Goal: Task Accomplishment & Management: Complete application form

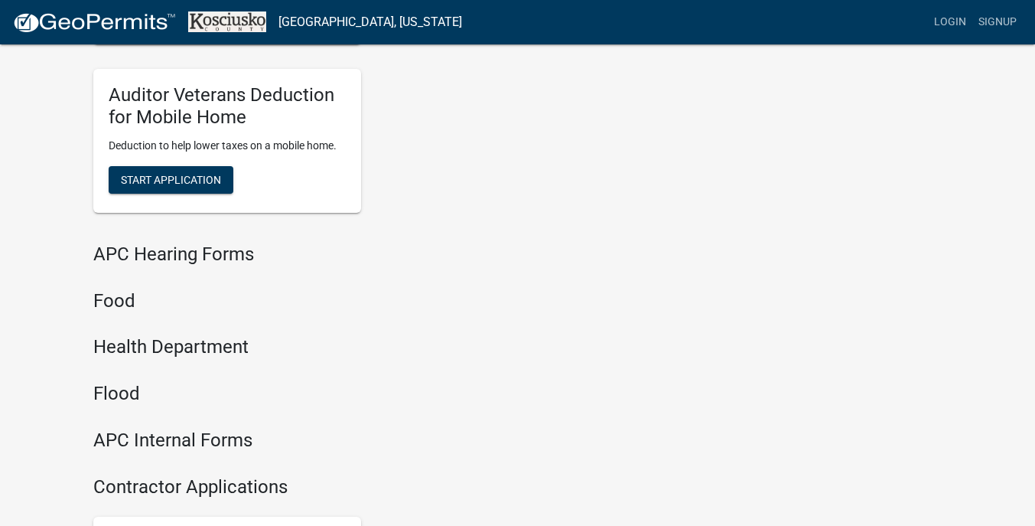
scroll to position [1785, 0]
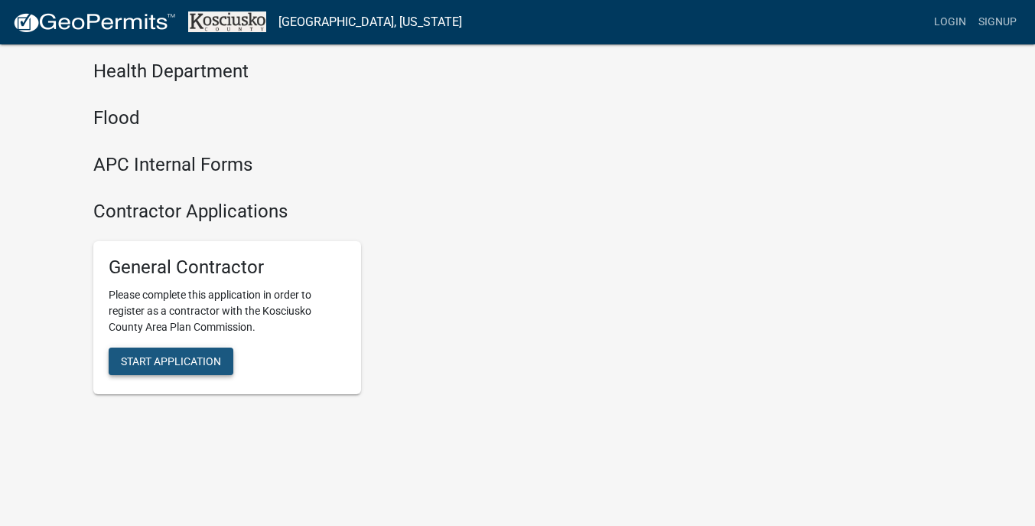
click at [155, 360] on span "Start Application" at bounding box center [171, 361] width 100 height 12
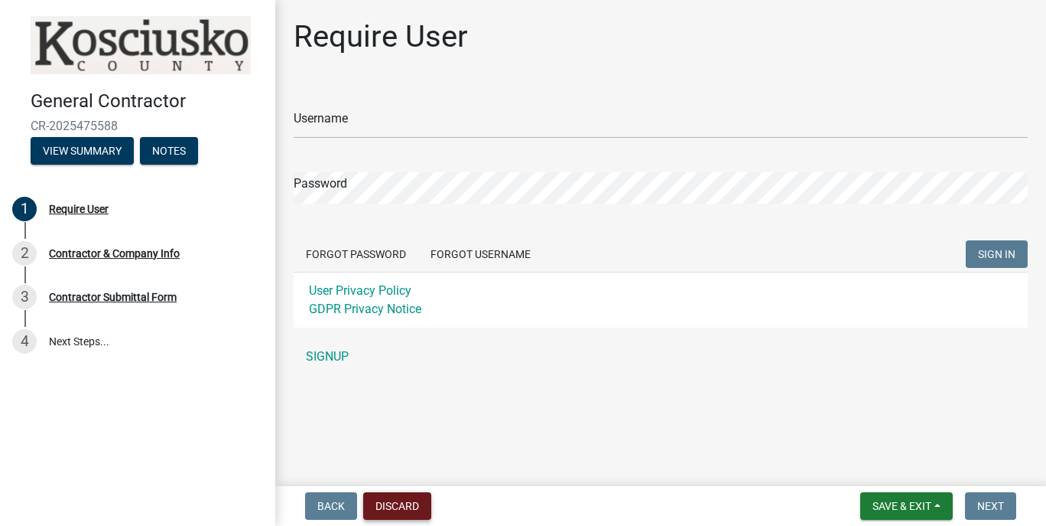
click at [416, 514] on button "Discard" at bounding box center [397, 506] width 68 height 28
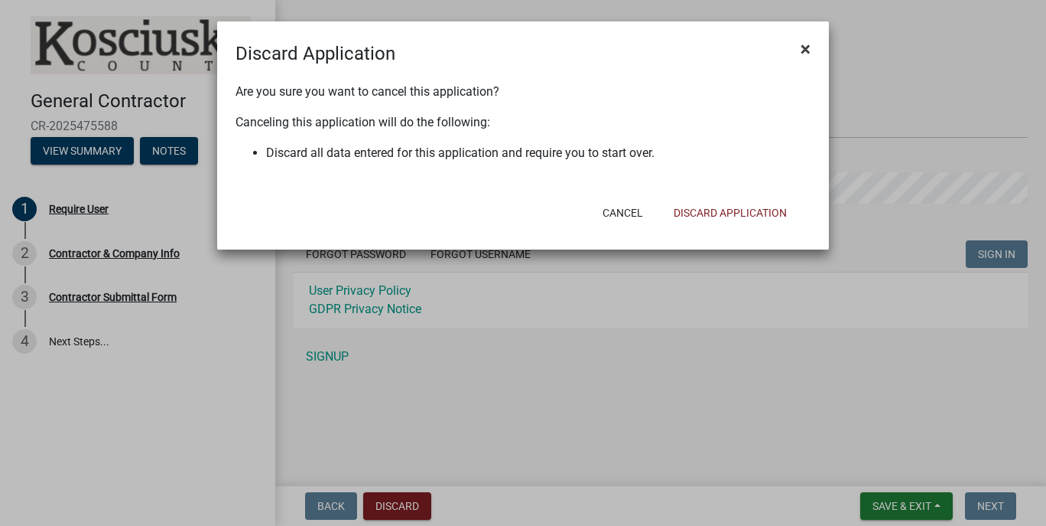
click at [804, 44] on span "×" at bounding box center [806, 48] width 10 height 21
